Goal: Navigation & Orientation: Find specific page/section

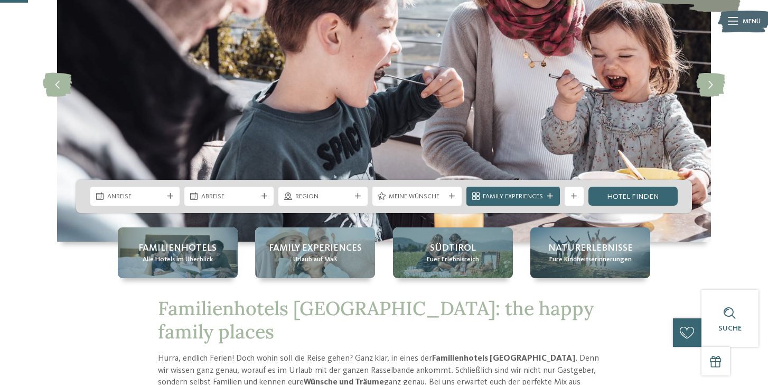
scroll to position [159, 0]
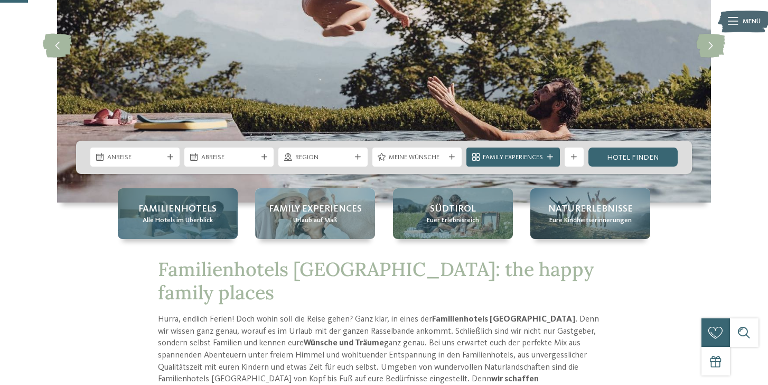
click at [174, 211] on span "Familienhotels" at bounding box center [177, 208] width 78 height 13
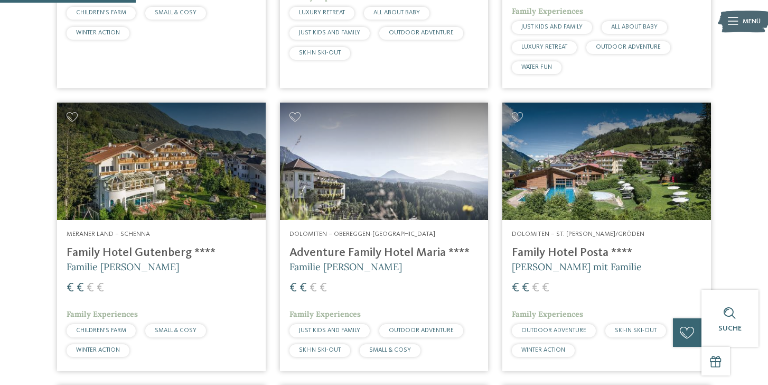
scroll to position [581, 0]
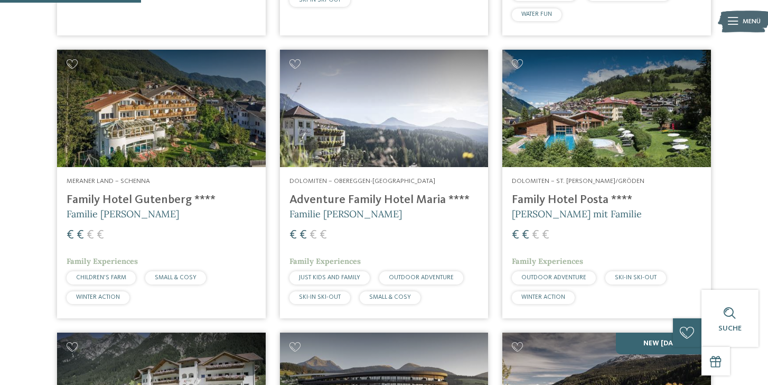
click at [598, 119] on img at bounding box center [606, 108] width 209 height 117
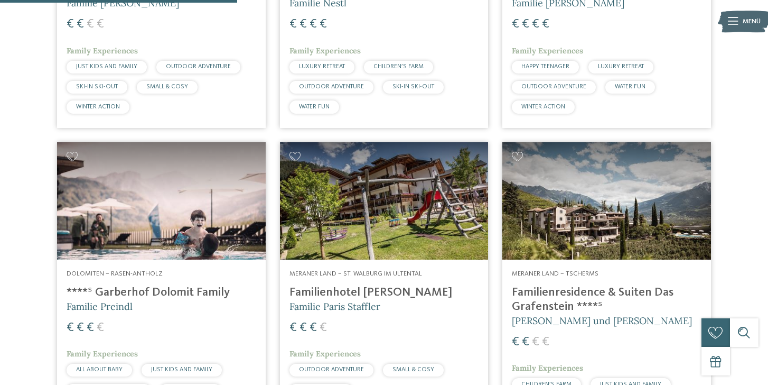
scroll to position [1162, 0]
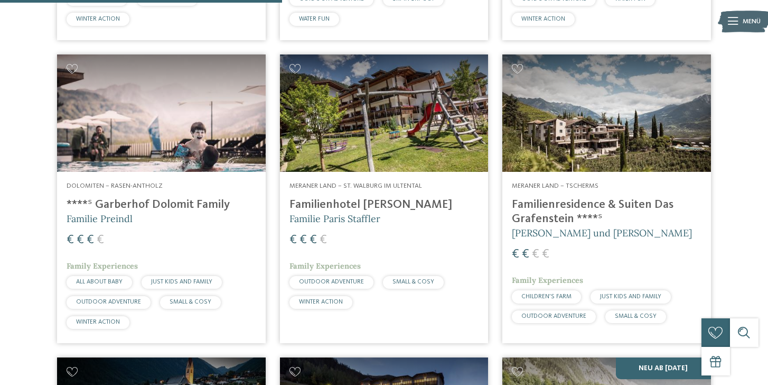
click at [407, 137] on img at bounding box center [384, 112] width 209 height 117
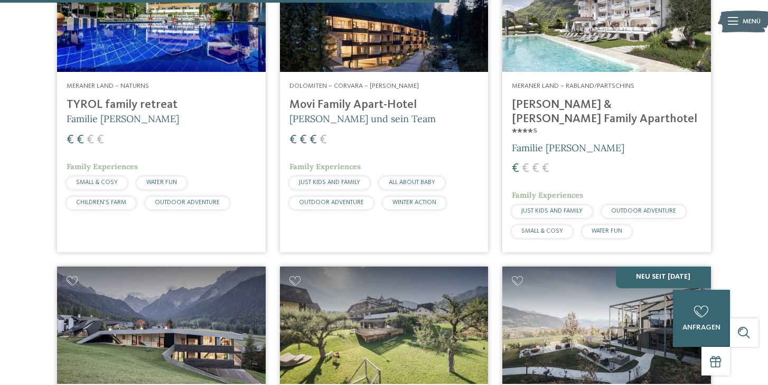
scroll to position [1902, 0]
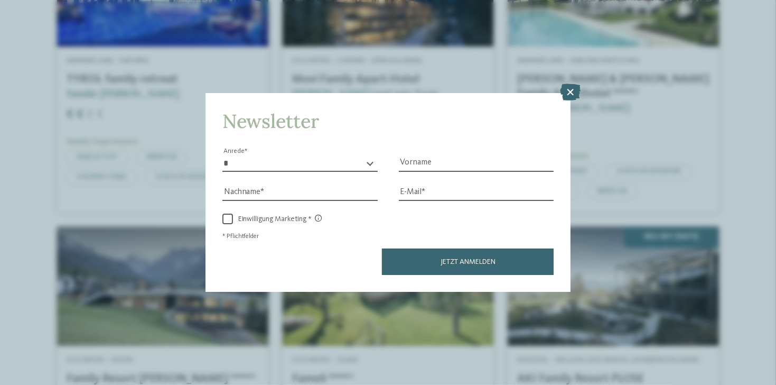
click at [570, 89] on icon at bounding box center [570, 92] width 21 height 17
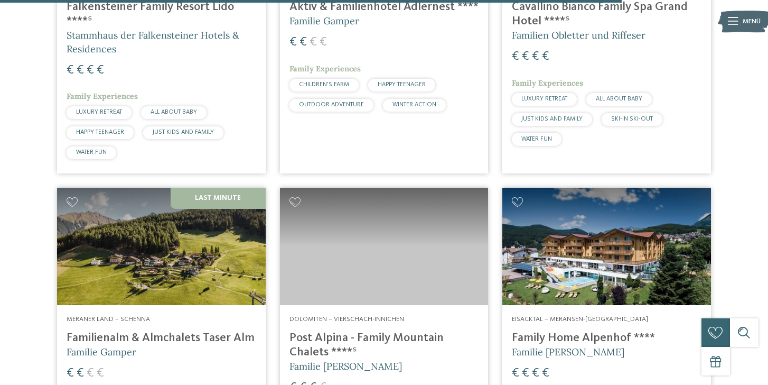
scroll to position [2589, 0]
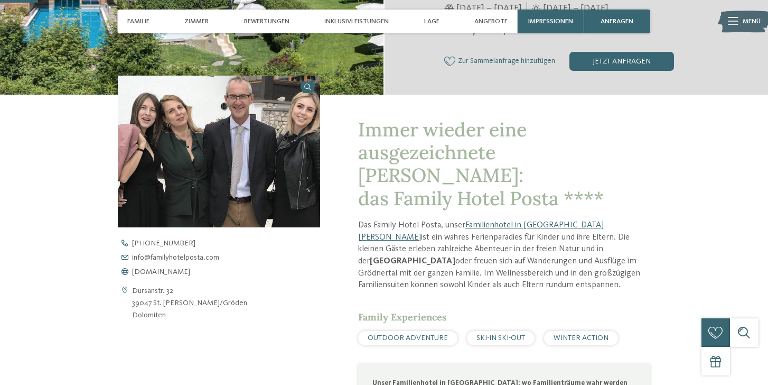
scroll to position [317, 0]
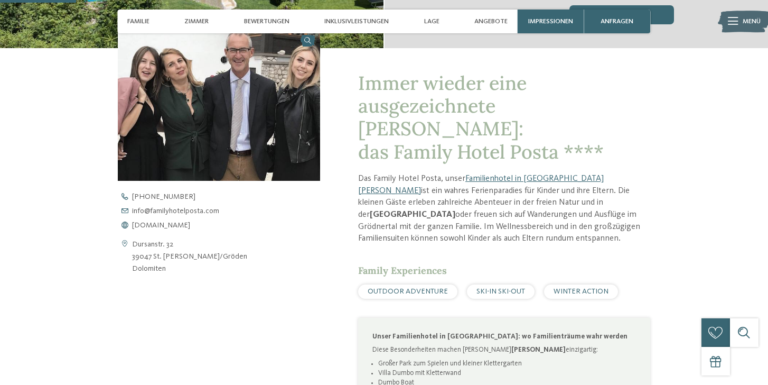
drag, startPoint x: 362, startPoint y: 152, endPoint x: 282, endPoint y: 259, distance: 133.7
click at [282, 259] on div "Dursanstr. 32 39047 St. Christina/Gröden Dolomiten" at bounding box center [219, 256] width 202 height 36
drag, startPoint x: 282, startPoint y: 259, endPoint x: 306, endPoint y: 306, distance: 53.4
click at [306, 308] on div "Kontaktdaten öffnen Dursanstr. 32 39047 St. Christina/Gröden Dolomiten +39 0471…" at bounding box center [219, 269] width 202 height 481
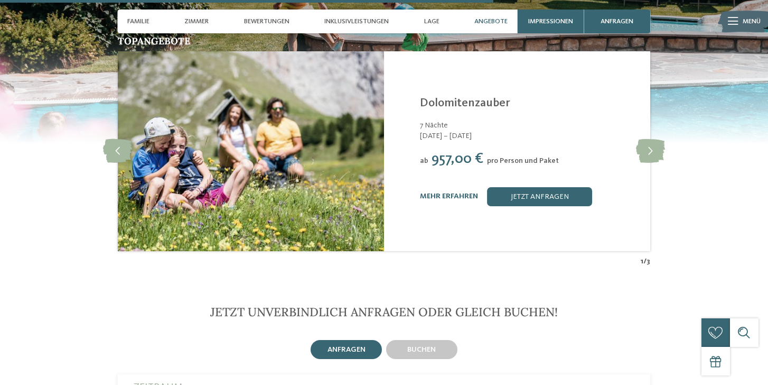
scroll to position [2008, 0]
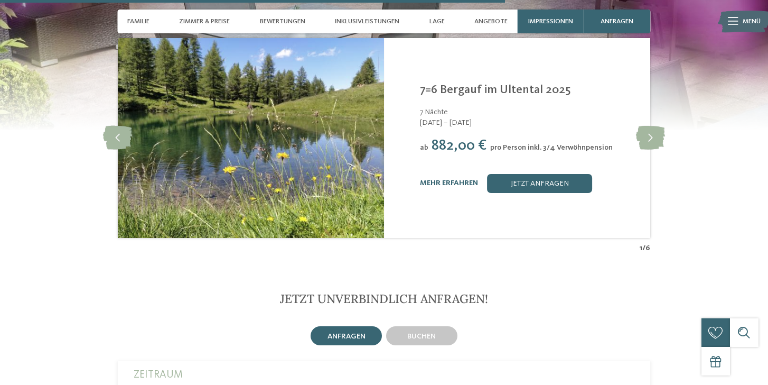
scroll to position [2219, 0]
